Goal: Feedback & Contribution: Leave review/rating

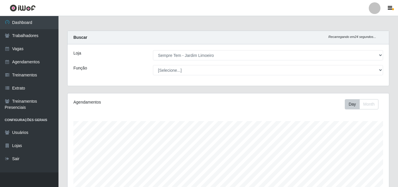
select select "508"
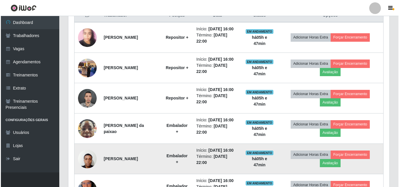
scroll to position [121, 321]
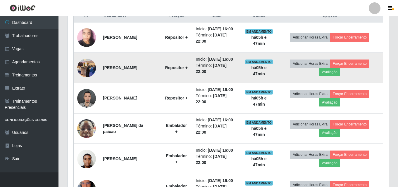
click at [89, 70] on img at bounding box center [86, 68] width 19 height 25
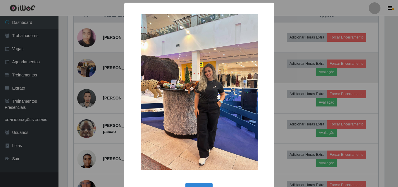
scroll to position [121, 318]
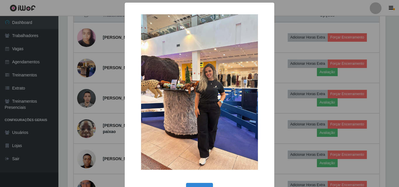
click at [286, 73] on div "× OK Cancel" at bounding box center [199, 93] width 399 height 187
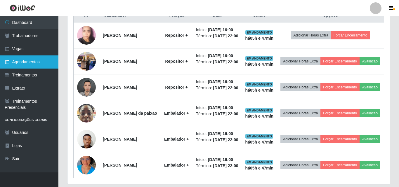
scroll to position [121, 321]
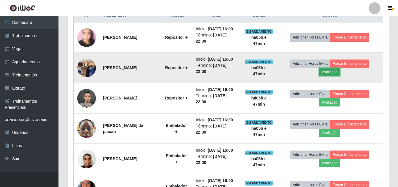
click at [326, 72] on button "Avaliação" at bounding box center [329, 72] width 21 height 8
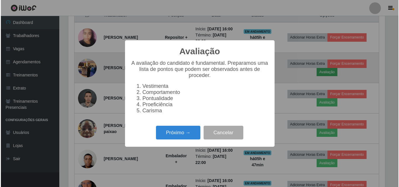
scroll to position [121, 318]
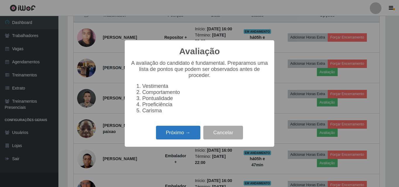
click at [172, 133] on button "Próximo →" at bounding box center [178, 133] width 44 height 14
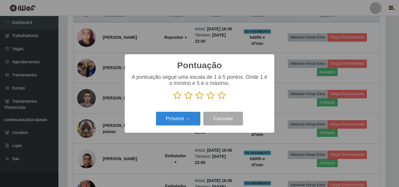
click at [200, 94] on icon at bounding box center [199, 95] width 8 height 9
click at [195, 100] on input "radio" at bounding box center [195, 100] width 0 height 0
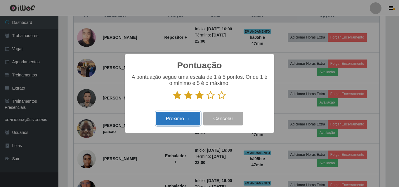
click at [184, 119] on button "Próximo →" at bounding box center [178, 119] width 44 height 14
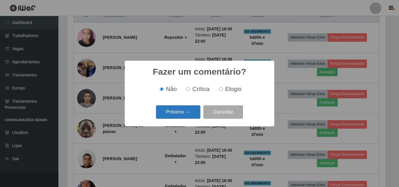
click at [180, 113] on button "Próximo →" at bounding box center [178, 112] width 44 height 14
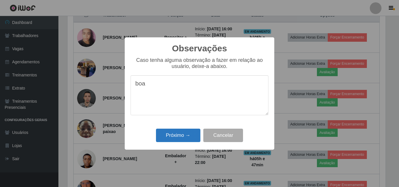
type textarea "boa"
click at [187, 134] on button "Próximo →" at bounding box center [178, 136] width 44 height 14
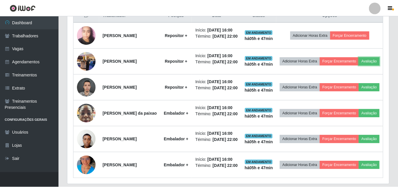
scroll to position [121, 321]
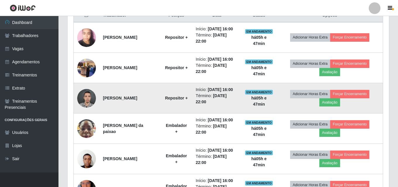
click at [84, 94] on img at bounding box center [86, 98] width 19 height 25
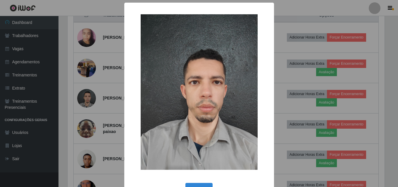
scroll to position [121, 318]
click at [85, 99] on div "× OK Cancel" at bounding box center [199, 93] width 399 height 187
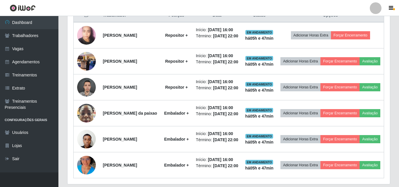
scroll to position [121, 321]
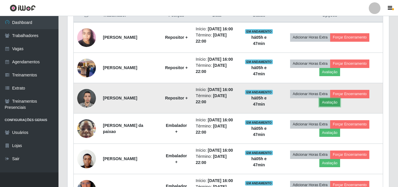
click at [328, 101] on button "Avaliação" at bounding box center [329, 102] width 21 height 8
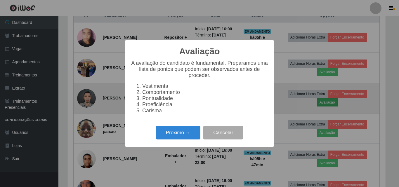
scroll to position [121, 318]
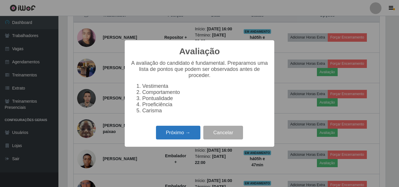
click at [175, 135] on button "Próximo →" at bounding box center [178, 133] width 44 height 14
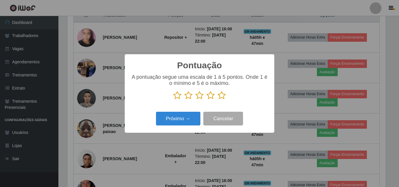
scroll to position [291997, 291800]
click at [173, 98] on p at bounding box center [200, 95] width 138 height 9
click at [176, 98] on icon at bounding box center [177, 95] width 8 height 9
click at [173, 100] on input "radio" at bounding box center [173, 100] width 0 height 0
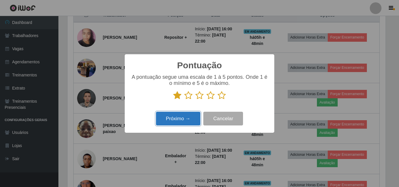
click at [173, 122] on button "Próximo →" at bounding box center [178, 119] width 44 height 14
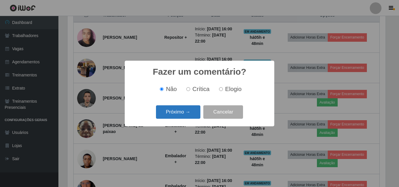
click at [182, 115] on button "Próximo →" at bounding box center [178, 112] width 44 height 14
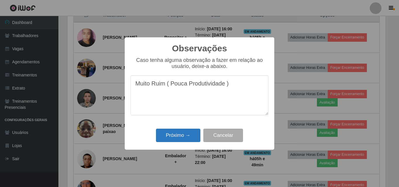
type textarea "Muito Ruim ( Pouca Produtividade )"
click at [176, 131] on button "Próximo →" at bounding box center [178, 136] width 44 height 14
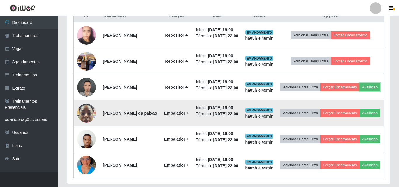
scroll to position [121, 321]
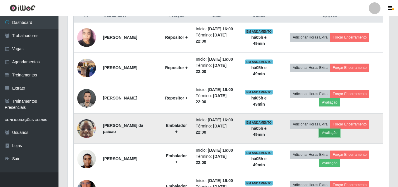
click at [327, 132] on button "Avaliação" at bounding box center [329, 133] width 21 height 8
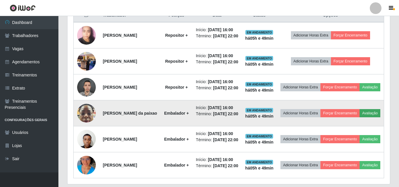
scroll to position [121, 318]
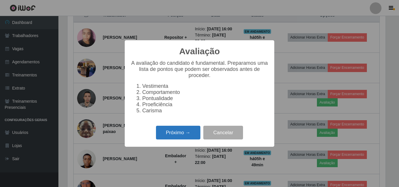
click at [191, 136] on button "Próximo →" at bounding box center [178, 133] width 44 height 14
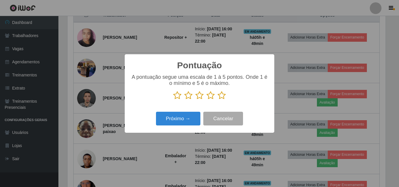
scroll to position [291997, 291800]
click at [210, 97] on icon at bounding box center [211, 95] width 8 height 9
click at [207, 100] on input "radio" at bounding box center [207, 100] width 0 height 0
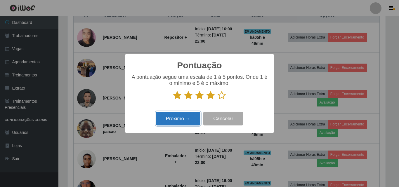
click at [174, 121] on button "Próximo →" at bounding box center [178, 119] width 44 height 14
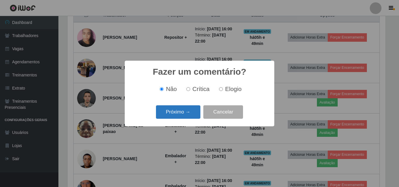
click at [178, 114] on button "Próximo →" at bounding box center [178, 112] width 44 height 14
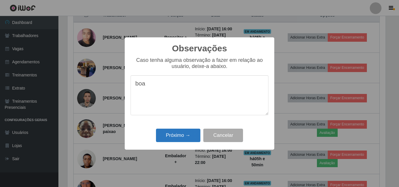
type textarea "boa"
click at [180, 136] on button "Próximo →" at bounding box center [178, 136] width 44 height 14
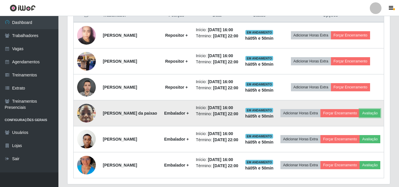
scroll to position [121, 321]
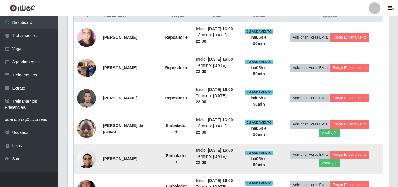
click at [91, 161] on img at bounding box center [86, 159] width 19 height 25
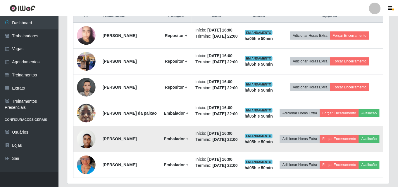
scroll to position [121, 318]
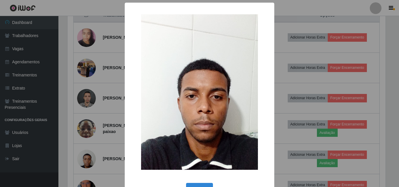
click at [91, 157] on div "× OK Cancel" at bounding box center [199, 93] width 399 height 187
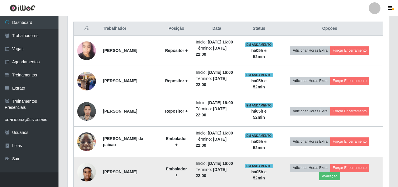
scroll to position [191, 0]
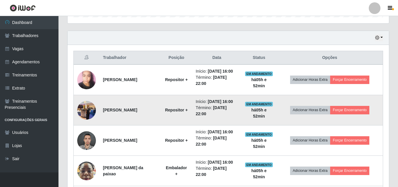
click at [83, 107] on img at bounding box center [86, 110] width 19 height 25
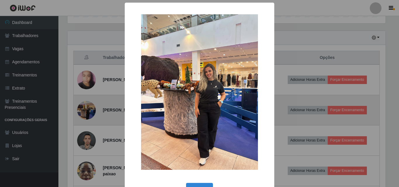
click at [84, 107] on div "× OK Cancel" at bounding box center [199, 93] width 399 height 187
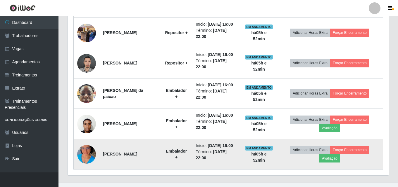
scroll to position [279, 0]
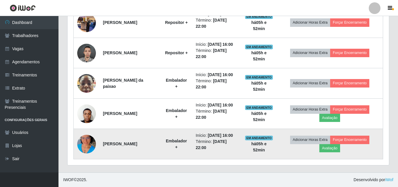
click at [90, 143] on img at bounding box center [86, 144] width 19 height 33
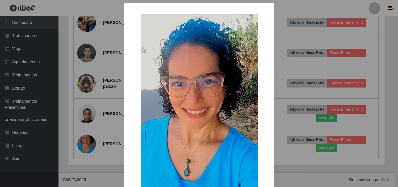
scroll to position [121, 318]
click at [91, 142] on div "× OK Cancel" at bounding box center [199, 93] width 399 height 187
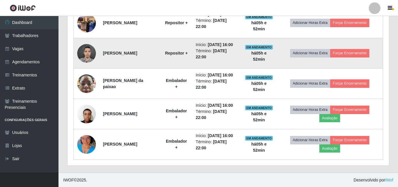
scroll to position [279, 0]
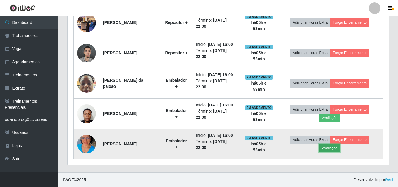
click at [332, 147] on button "Avaliação" at bounding box center [329, 148] width 21 height 8
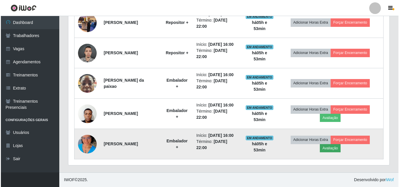
scroll to position [121, 318]
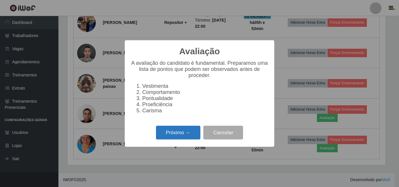
click at [169, 135] on button "Próximo →" at bounding box center [178, 133] width 44 height 14
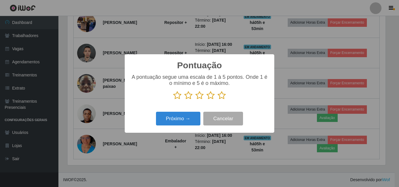
click at [220, 98] on icon at bounding box center [222, 95] width 8 height 9
click at [218, 100] on input "radio" at bounding box center [218, 100] width 0 height 0
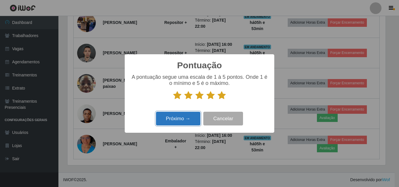
click at [189, 117] on button "Próximo →" at bounding box center [178, 119] width 44 height 14
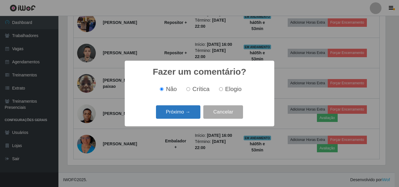
click at [186, 111] on button "Próximo →" at bounding box center [178, 112] width 44 height 14
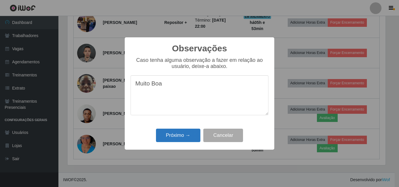
type textarea "Muito Boa"
click at [180, 139] on button "Próximo →" at bounding box center [178, 136] width 44 height 14
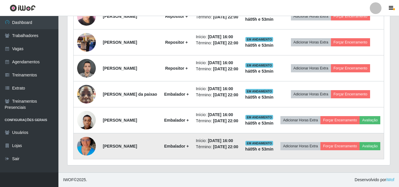
scroll to position [121, 321]
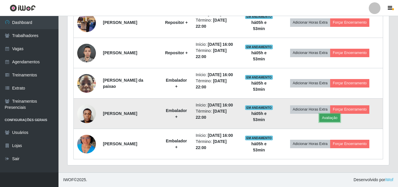
click at [326, 118] on button "Avaliação" at bounding box center [329, 118] width 21 height 8
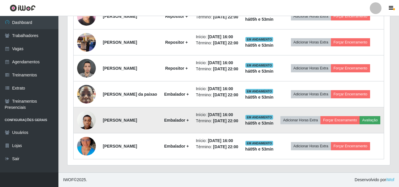
scroll to position [121, 318]
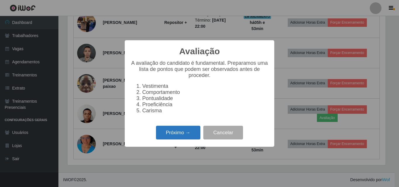
click at [185, 136] on button "Próximo →" at bounding box center [178, 133] width 44 height 14
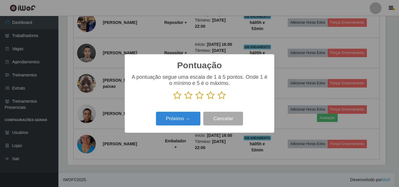
scroll to position [291997, 291800]
click at [210, 96] on icon at bounding box center [211, 95] width 8 height 9
click at [207, 100] on input "radio" at bounding box center [207, 100] width 0 height 0
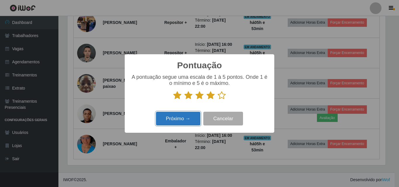
click at [194, 118] on button "Próximo →" at bounding box center [178, 119] width 44 height 14
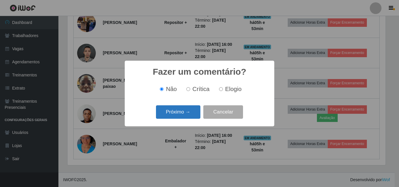
click at [176, 110] on button "Próximo →" at bounding box center [178, 112] width 44 height 14
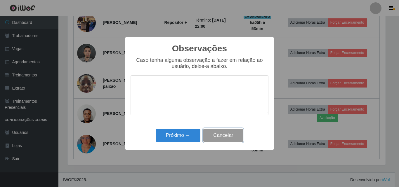
click at [218, 137] on button "Cancelar" at bounding box center [223, 136] width 40 height 14
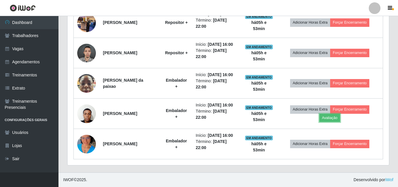
scroll to position [121, 321]
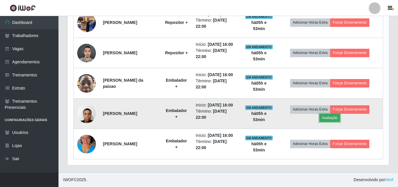
click at [335, 119] on button "Avaliação" at bounding box center [329, 118] width 21 height 8
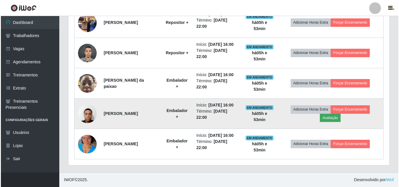
scroll to position [121, 318]
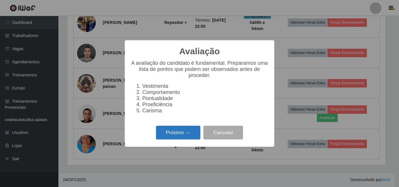
click at [183, 140] on button "Próximo →" at bounding box center [178, 133] width 44 height 14
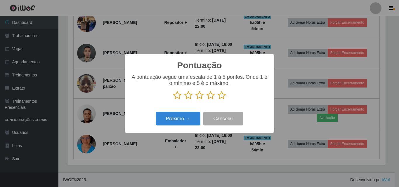
click at [210, 96] on icon at bounding box center [211, 95] width 8 height 9
click at [207, 100] on input "radio" at bounding box center [207, 100] width 0 height 0
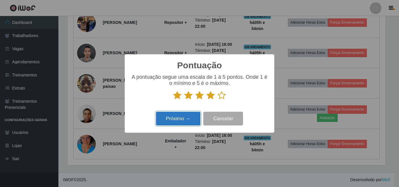
click at [183, 117] on button "Próximo →" at bounding box center [178, 119] width 44 height 14
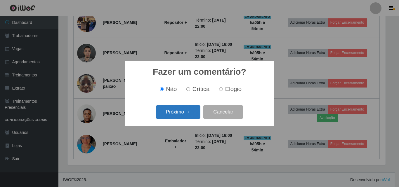
click at [186, 113] on button "Próximo →" at bounding box center [178, 112] width 44 height 14
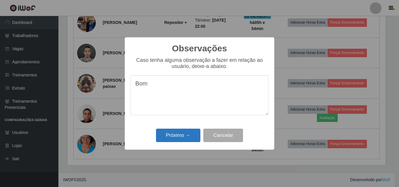
type textarea "Bom"
click at [182, 132] on button "Próximo →" at bounding box center [178, 136] width 44 height 14
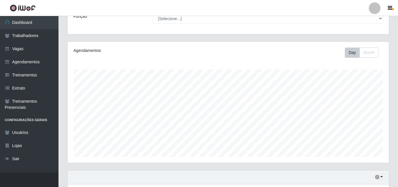
scroll to position [97, 0]
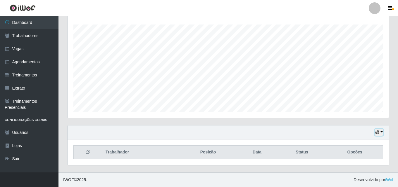
click at [382, 133] on button "button" at bounding box center [378, 132] width 8 height 7
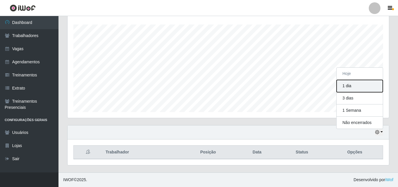
click at [367, 87] on button "1 dia" at bounding box center [359, 86] width 46 height 12
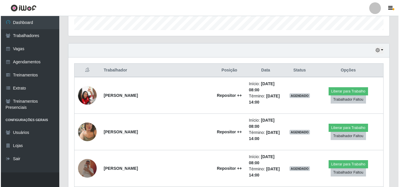
scroll to position [175, 0]
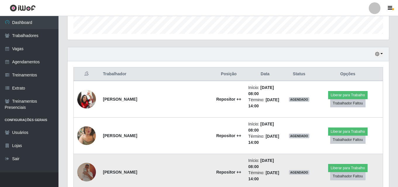
click at [86, 163] on img at bounding box center [86, 172] width 19 height 19
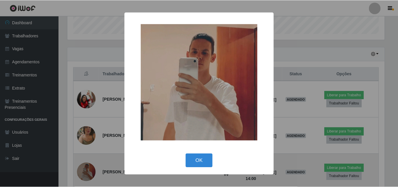
scroll to position [121, 318]
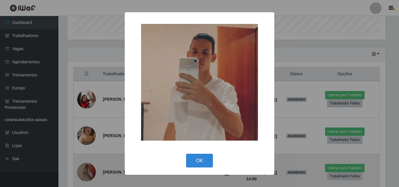
click at [86, 141] on div "× OK Cancel" at bounding box center [199, 93] width 399 height 187
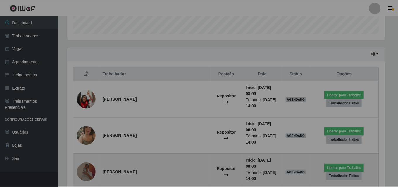
scroll to position [121, 321]
